Goal: Information Seeking & Learning: Learn about a topic

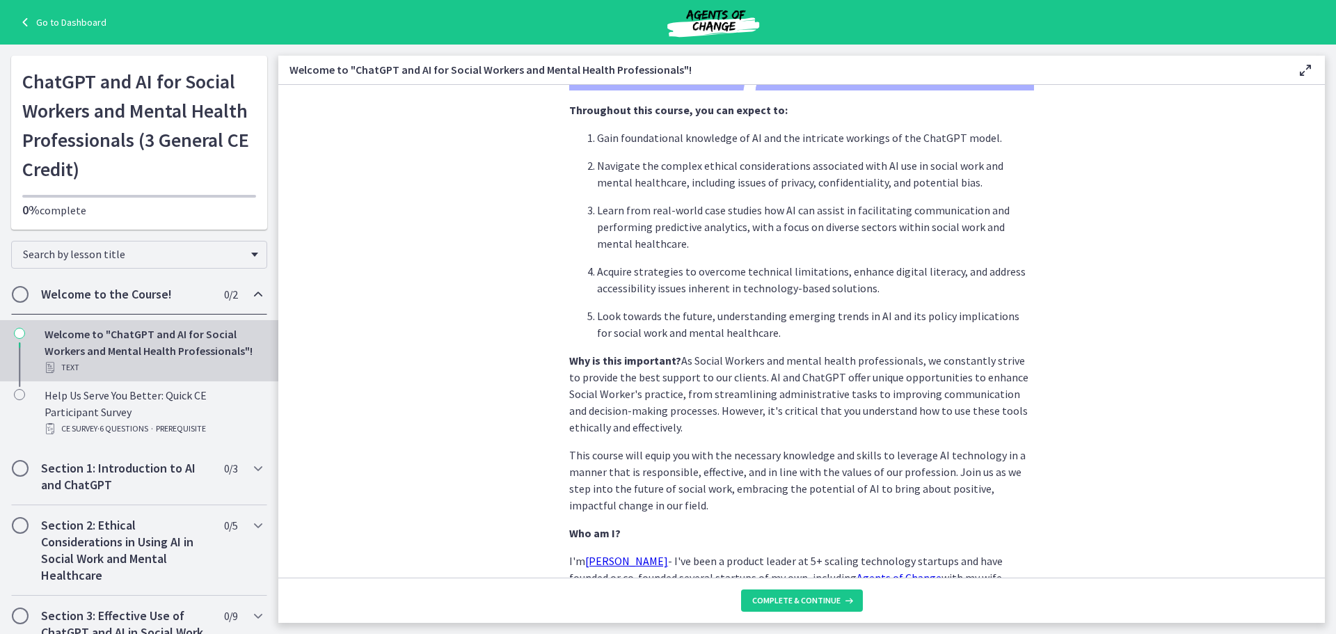
scroll to position [582, 0]
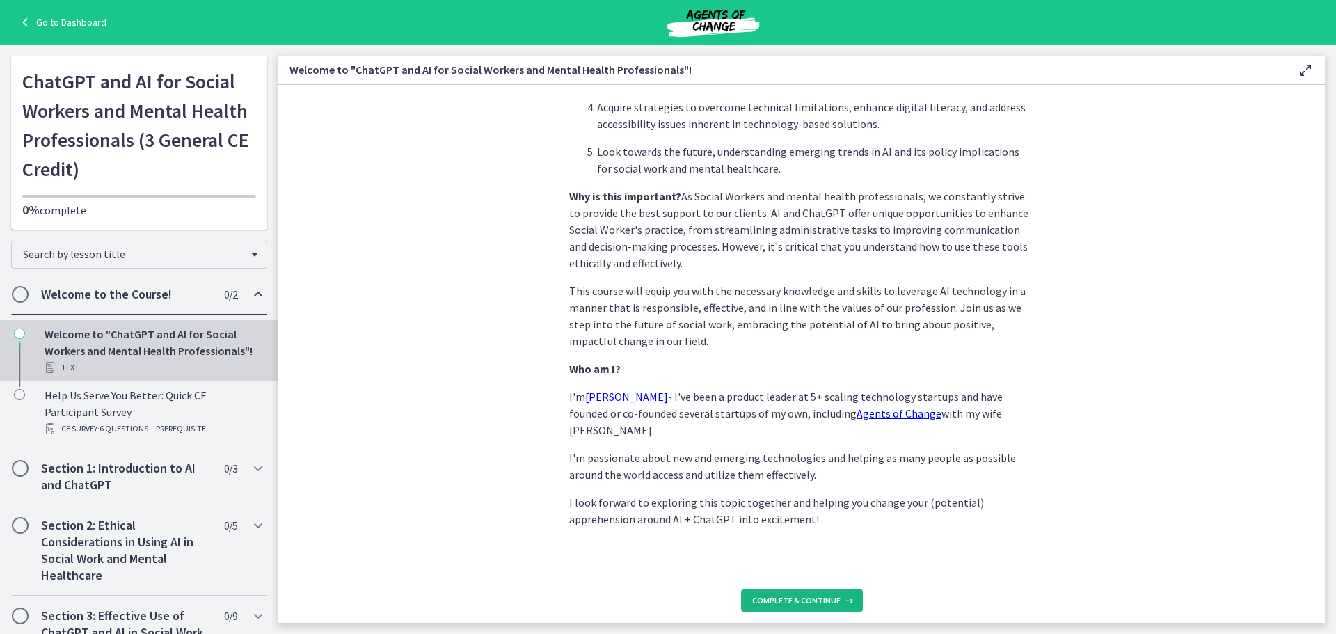
click at [769, 604] on span "Complete & continue" at bounding box center [796, 600] width 88 height 11
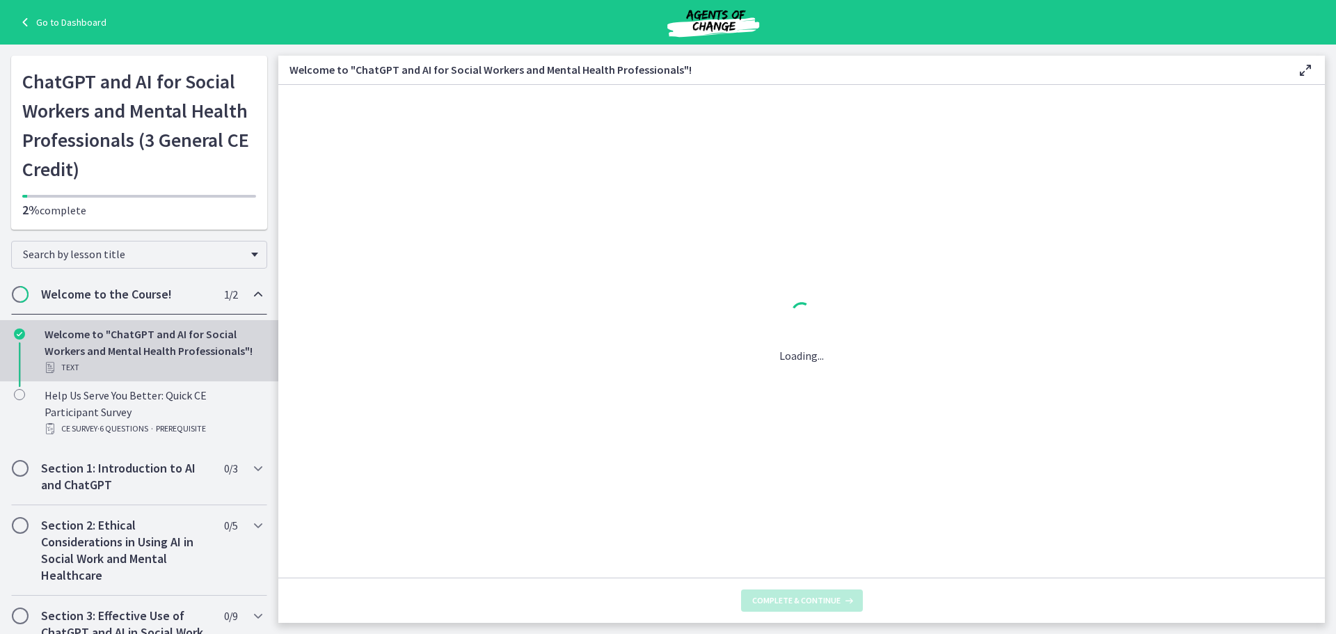
scroll to position [0, 0]
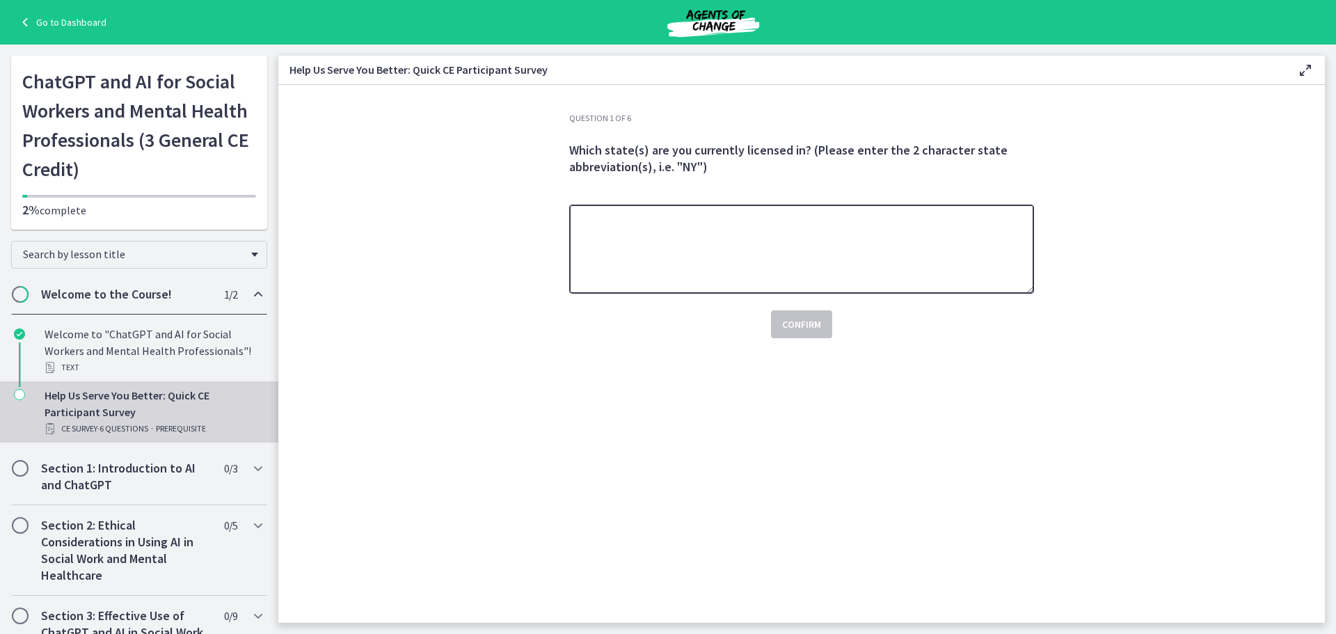
click at [758, 249] on textarea at bounding box center [801, 249] width 465 height 89
type textarea "**"
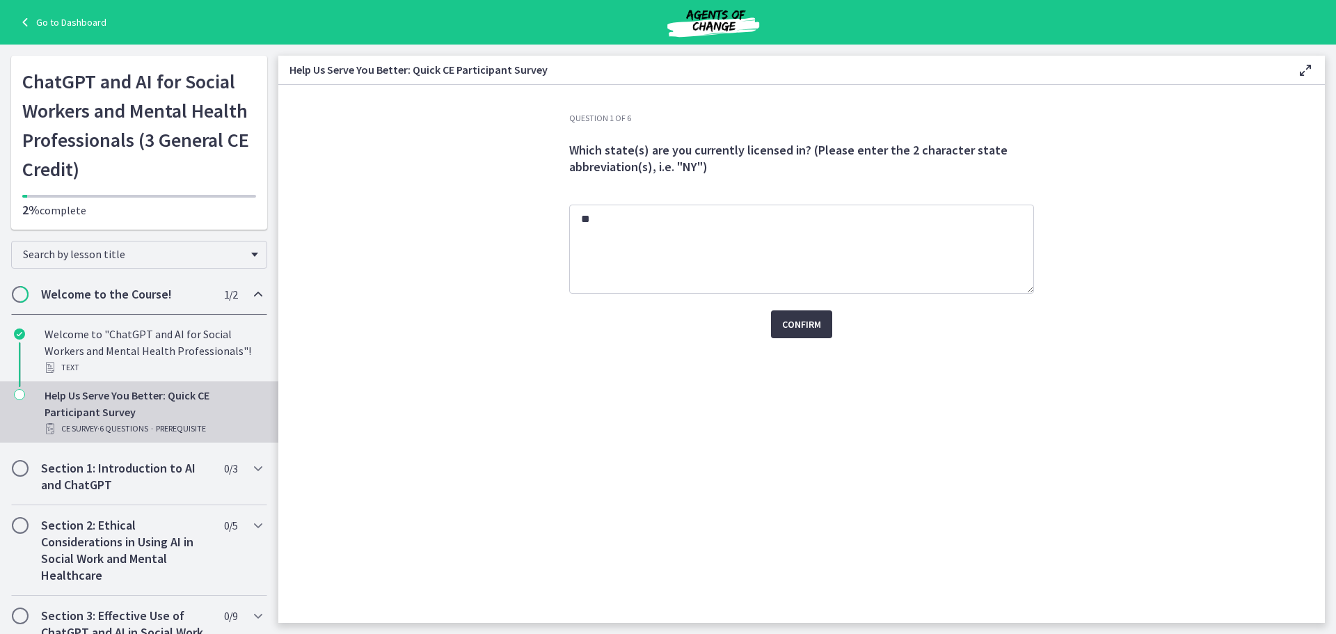
click at [799, 325] on span "Confirm" at bounding box center [801, 324] width 39 height 17
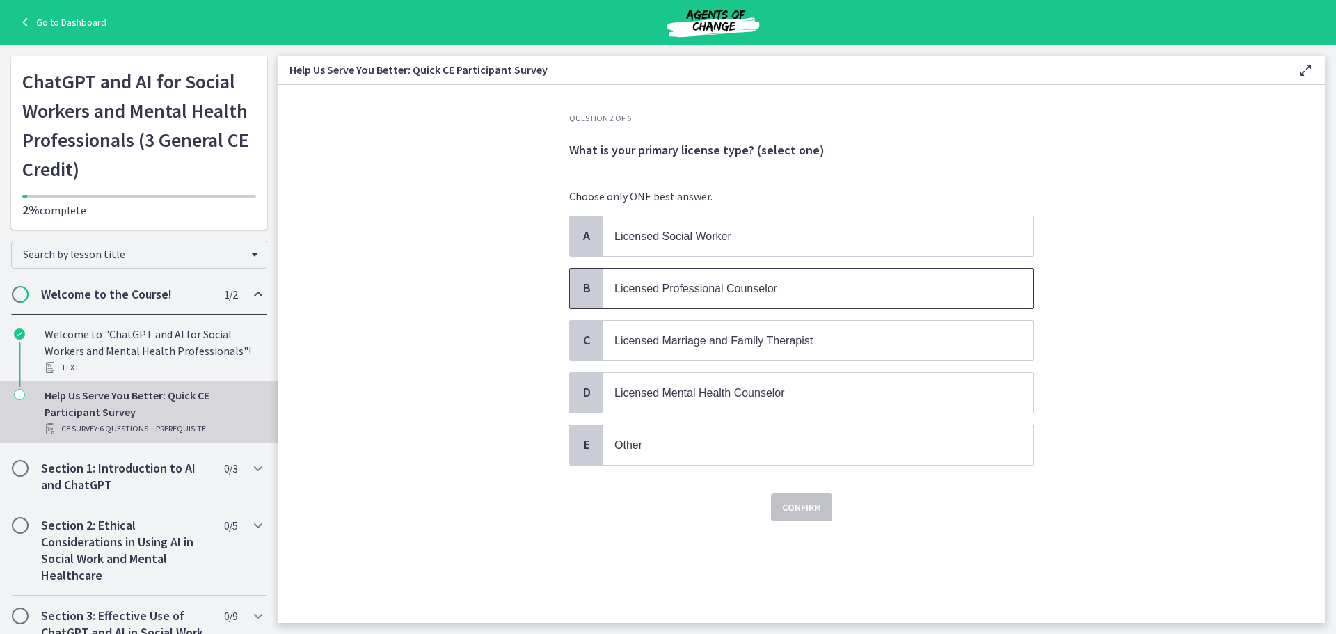
click at [714, 292] on span "Licensed Professional Counselor" at bounding box center [695, 288] width 163 height 12
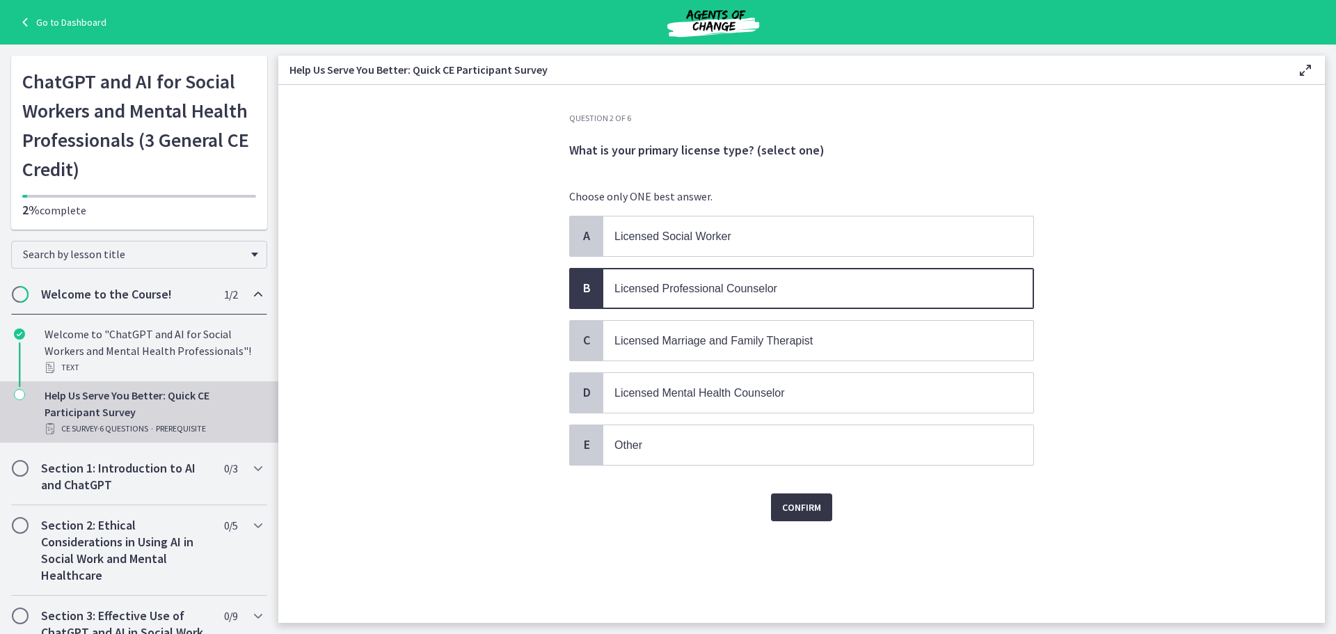
click at [794, 499] on span "Confirm" at bounding box center [801, 507] width 39 height 17
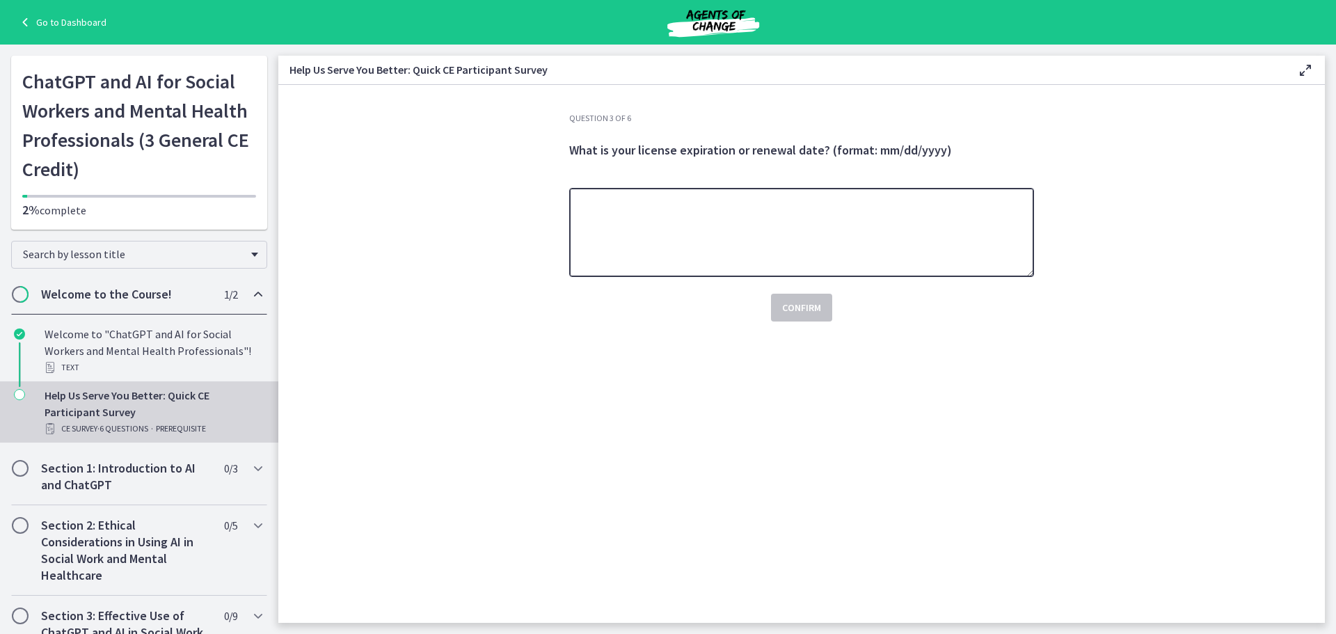
click at [665, 205] on textarea at bounding box center [801, 232] width 465 height 89
type textarea "**********"
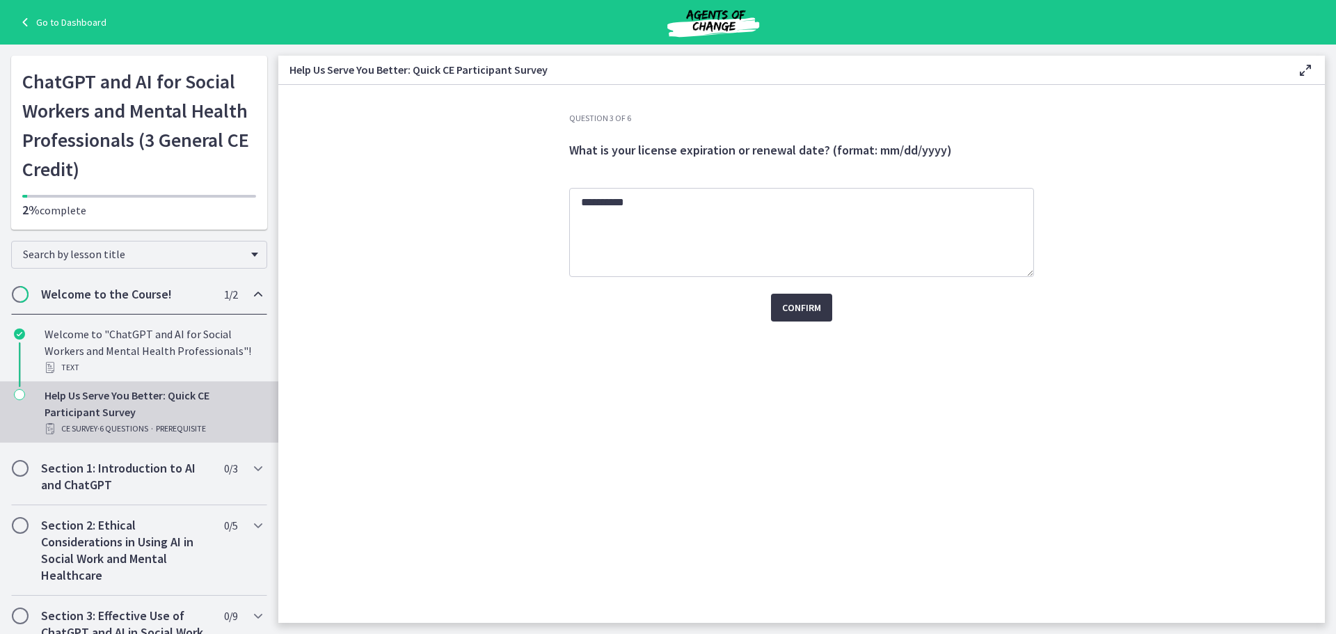
click at [812, 312] on span "Confirm" at bounding box center [801, 307] width 39 height 17
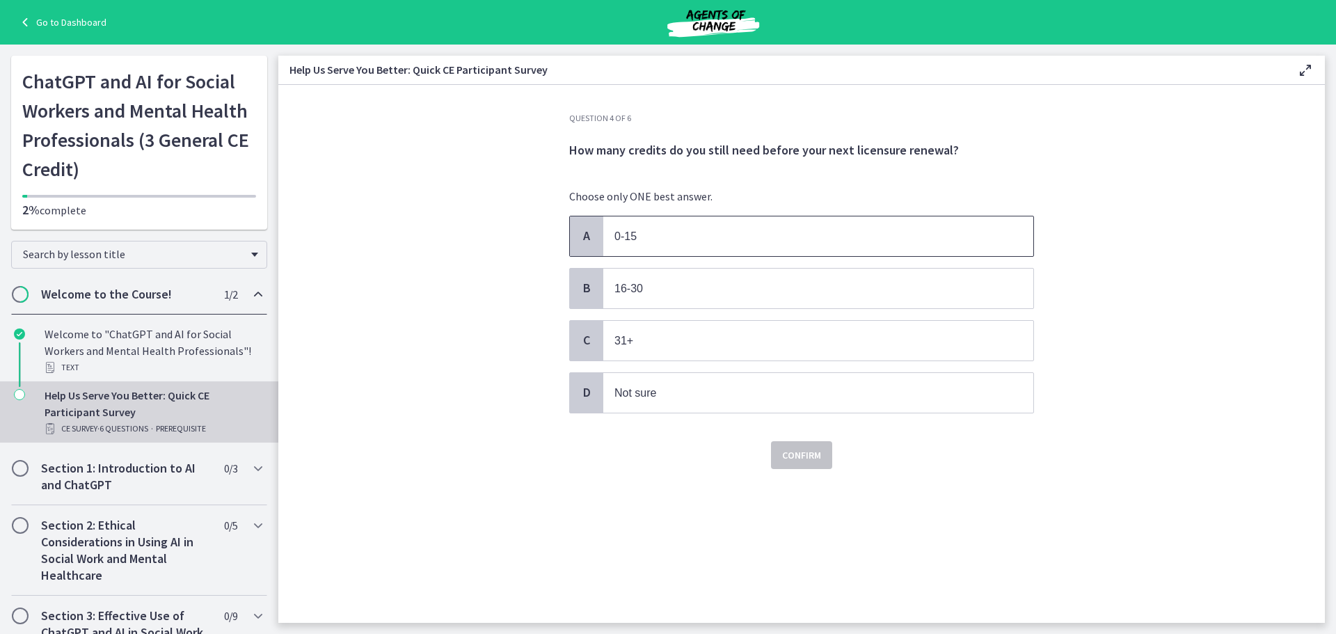
click at [681, 239] on p "0-15" at bounding box center [804, 235] width 380 height 17
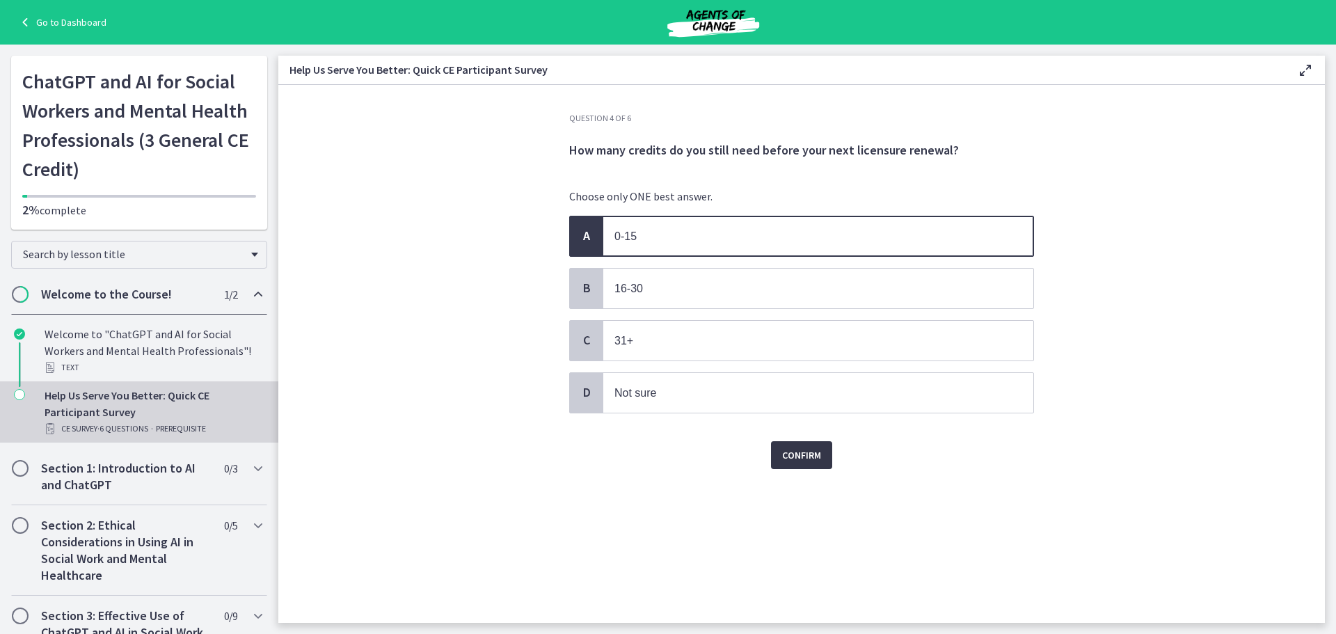
click at [801, 457] on span "Confirm" at bounding box center [801, 455] width 39 height 17
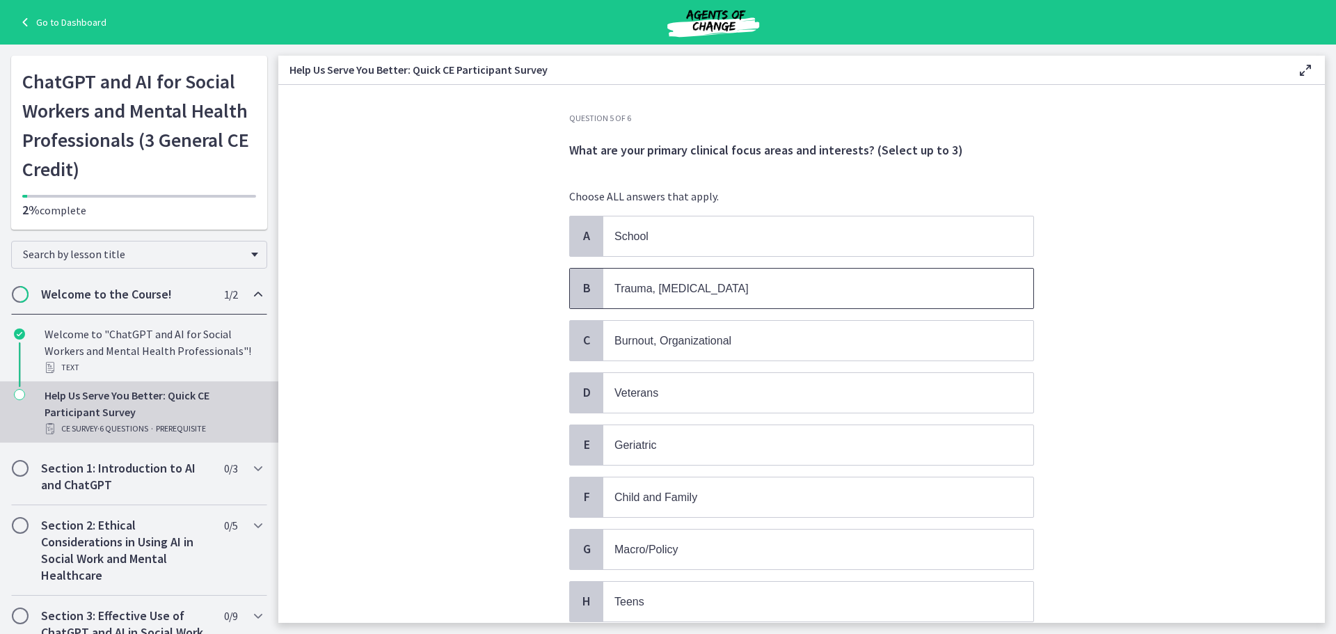
click at [717, 288] on p "Trauma, [MEDICAL_DATA]" at bounding box center [804, 288] width 380 height 17
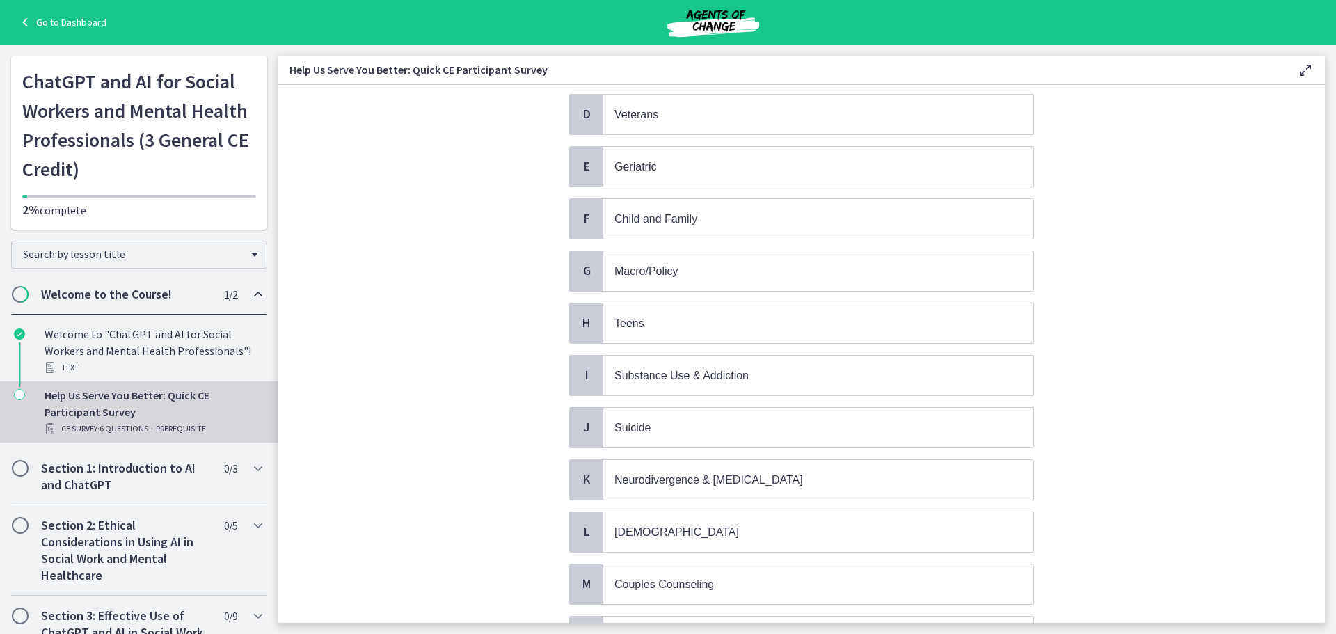
scroll to position [348, 0]
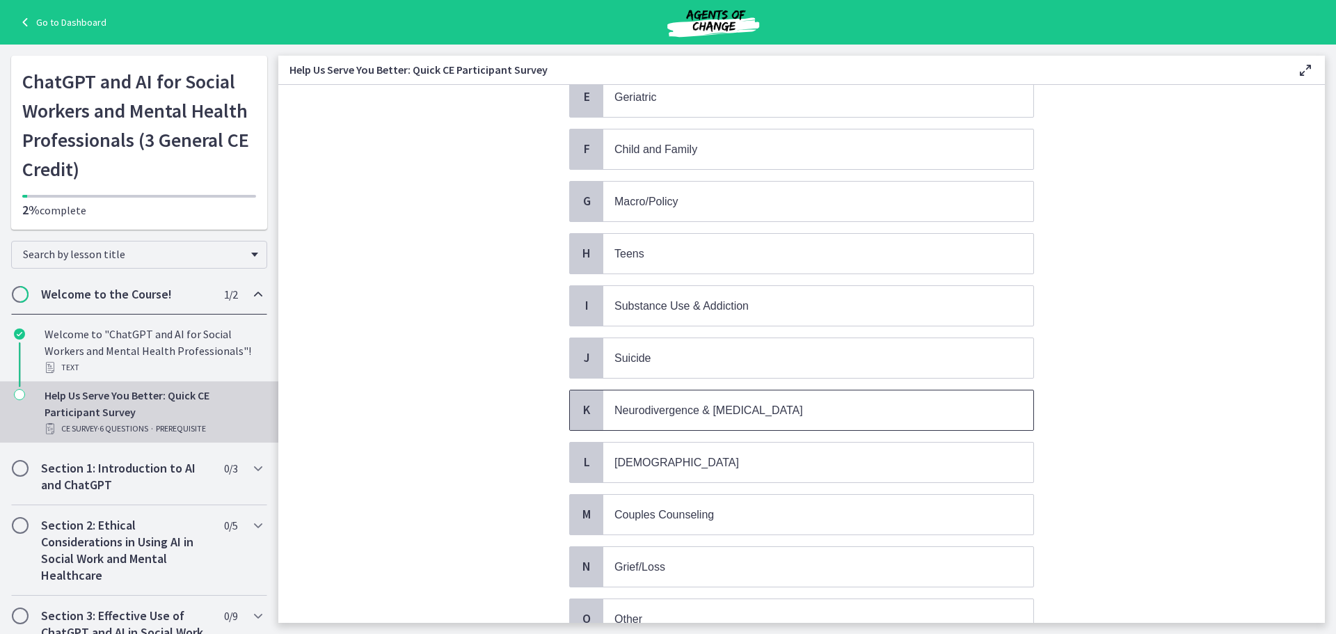
click at [778, 406] on span "Neurodivergence & [MEDICAL_DATA]" at bounding box center [708, 410] width 189 height 12
click at [747, 355] on p "Suicide" at bounding box center [804, 357] width 380 height 17
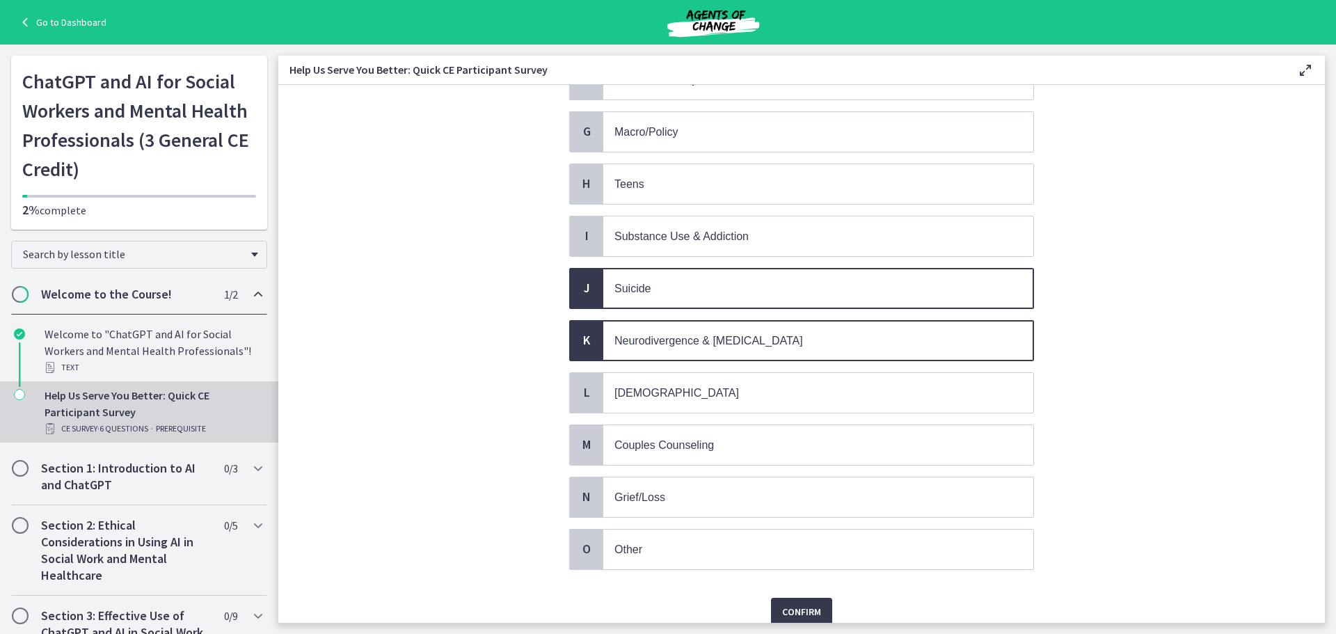
scroll to position [476, 0]
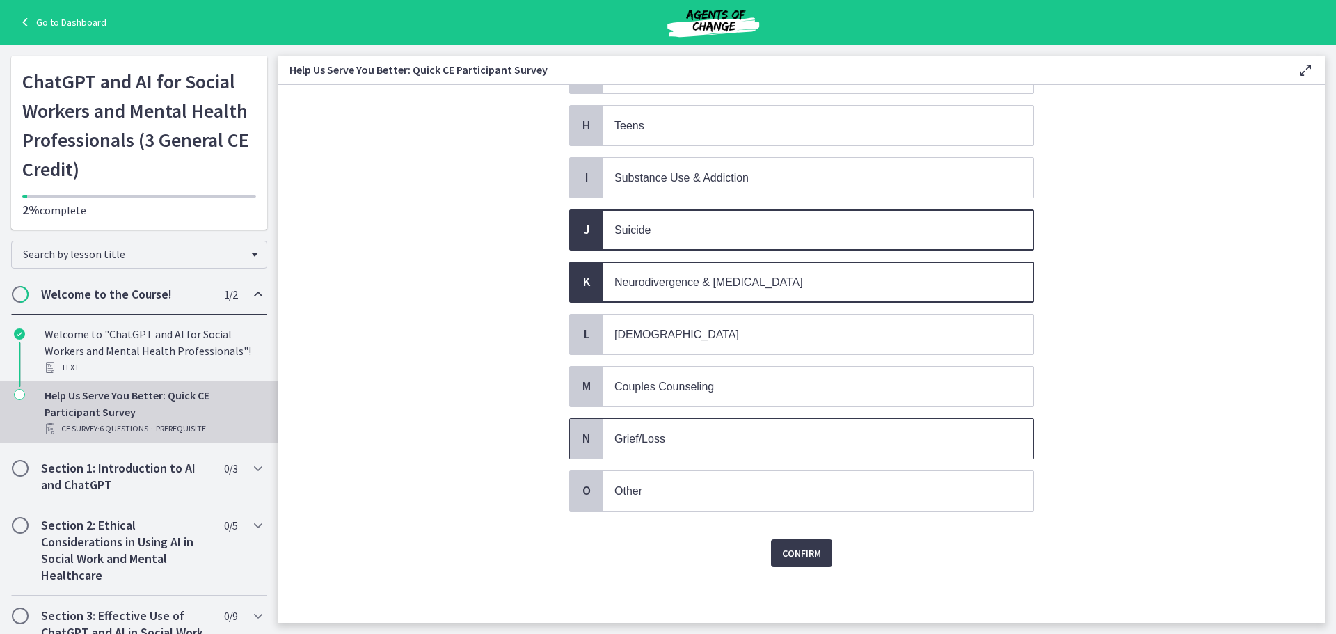
click at [803, 449] on span "Grief/Loss" at bounding box center [818, 439] width 430 height 40
click at [819, 491] on p "Other" at bounding box center [804, 490] width 380 height 17
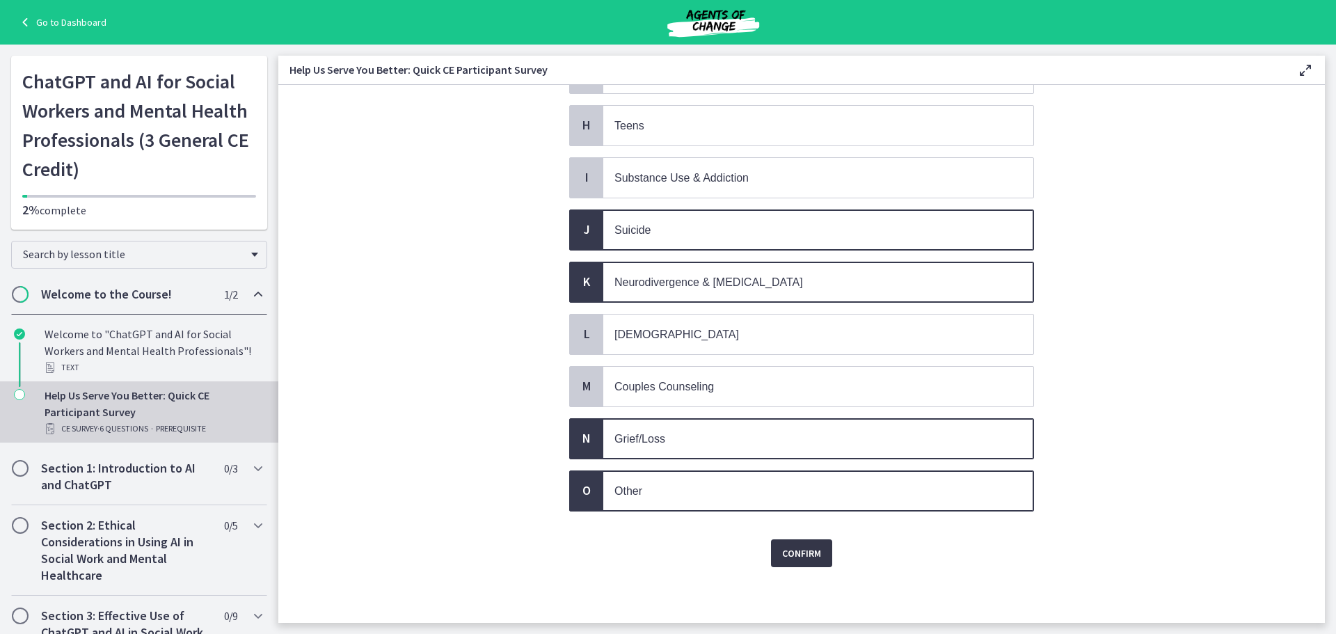
click at [803, 554] on span "Confirm" at bounding box center [801, 553] width 39 height 17
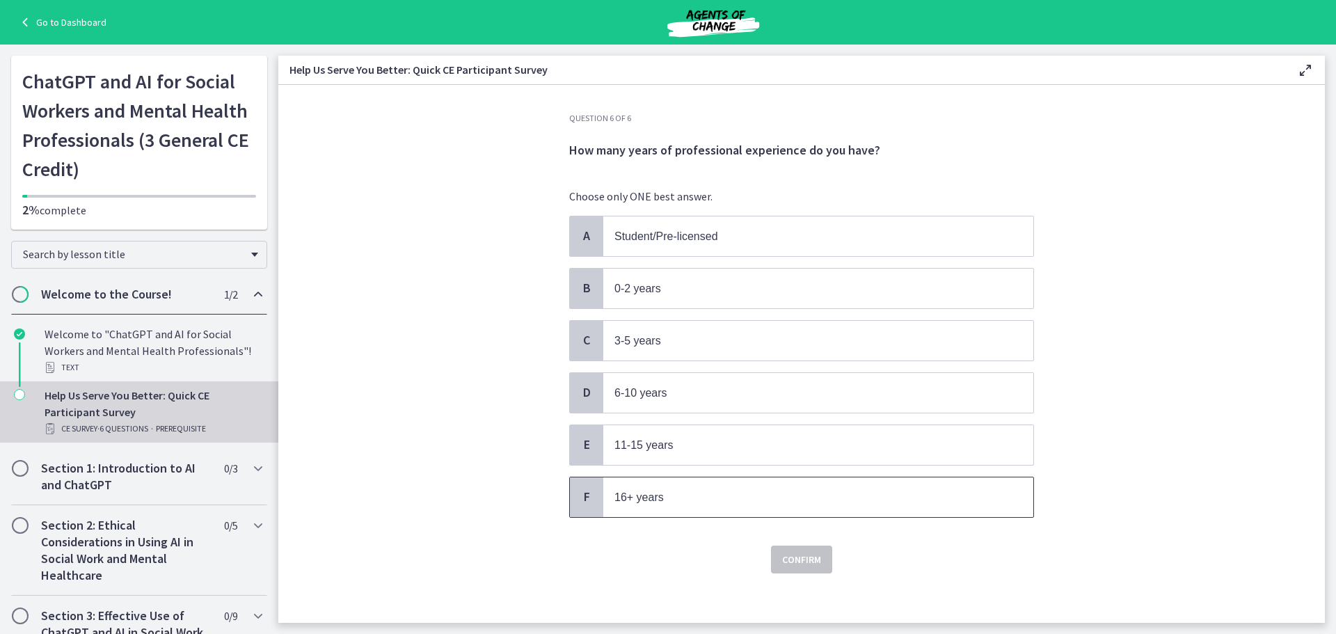
click at [731, 489] on p "16+ years" at bounding box center [804, 496] width 380 height 17
click at [794, 561] on span "Confirm" at bounding box center [801, 559] width 39 height 17
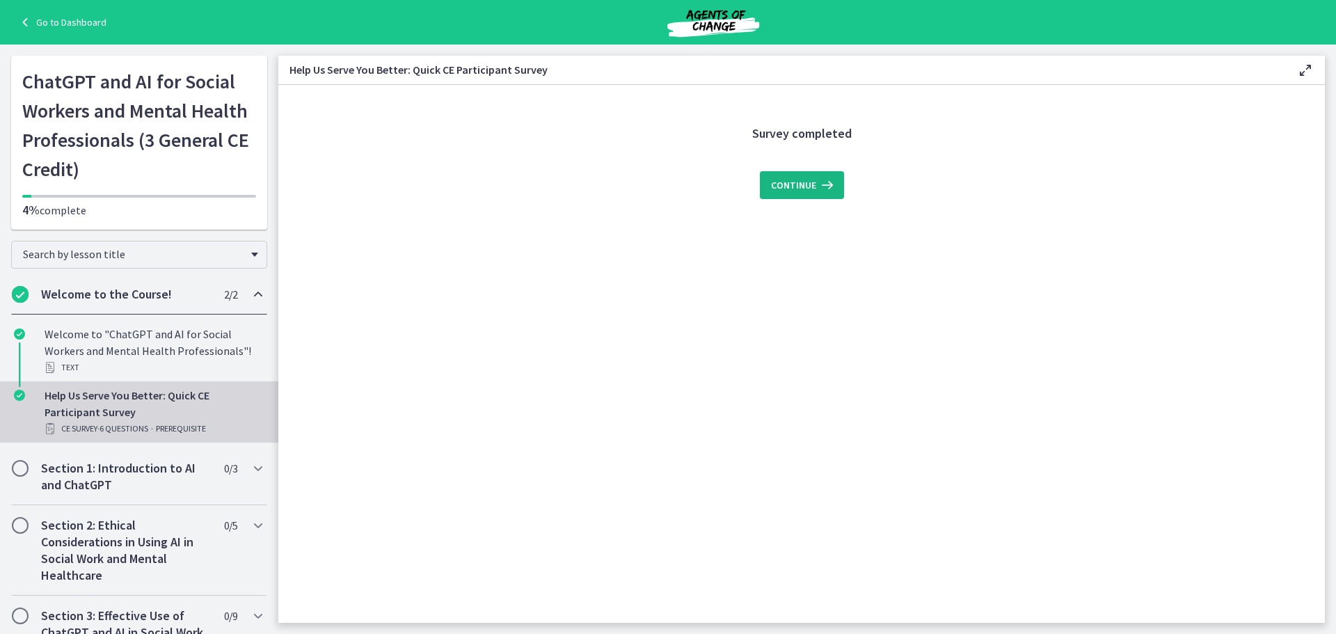
click at [799, 189] on span "Continue" at bounding box center [793, 185] width 45 height 17
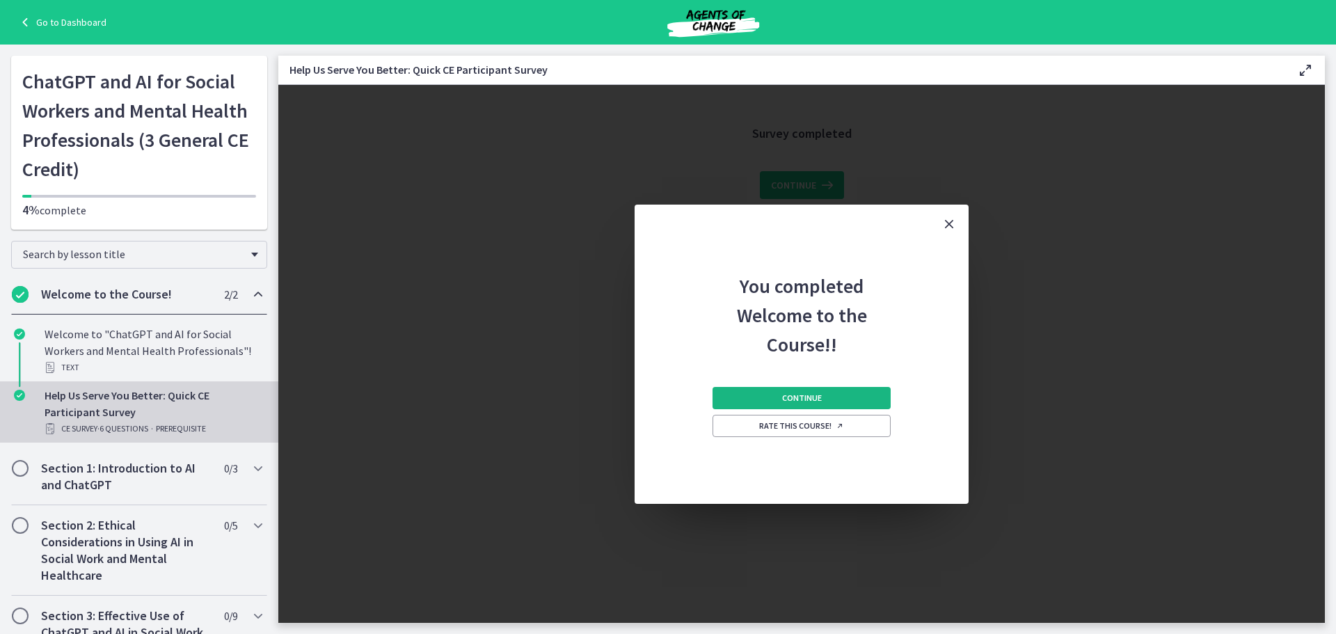
click at [814, 397] on span "Continue" at bounding box center [802, 397] width 40 height 11
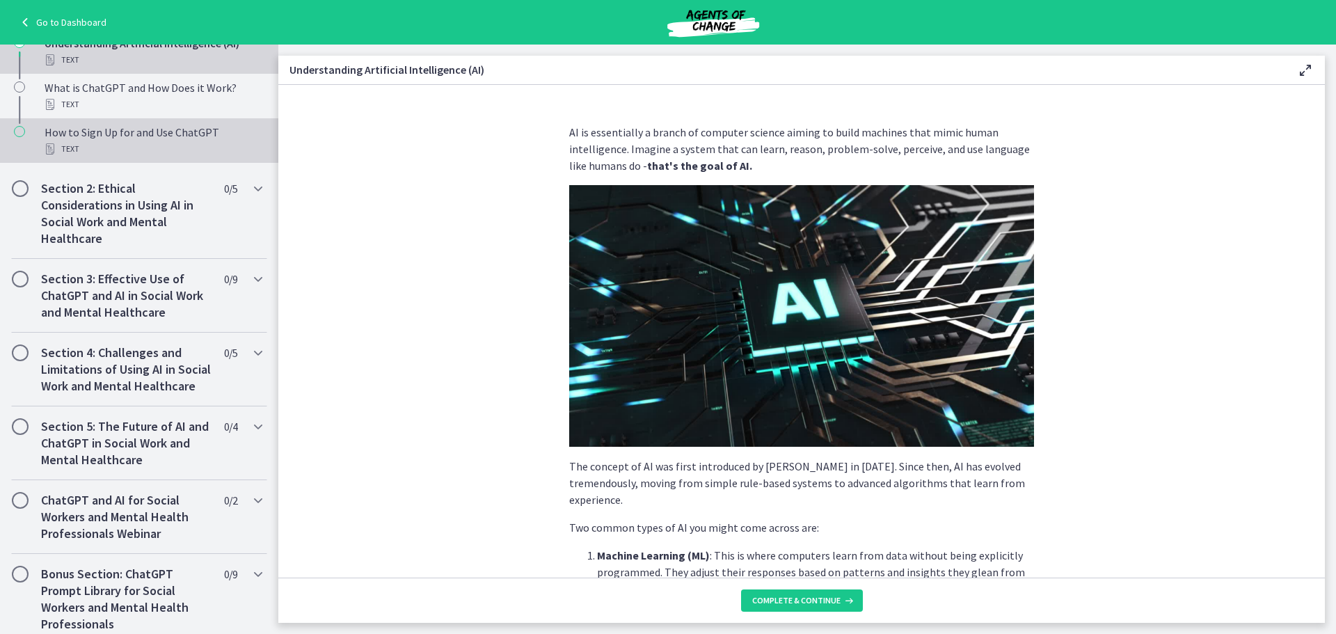
scroll to position [563, 0]
